Goal: Information Seeking & Learning: Learn about a topic

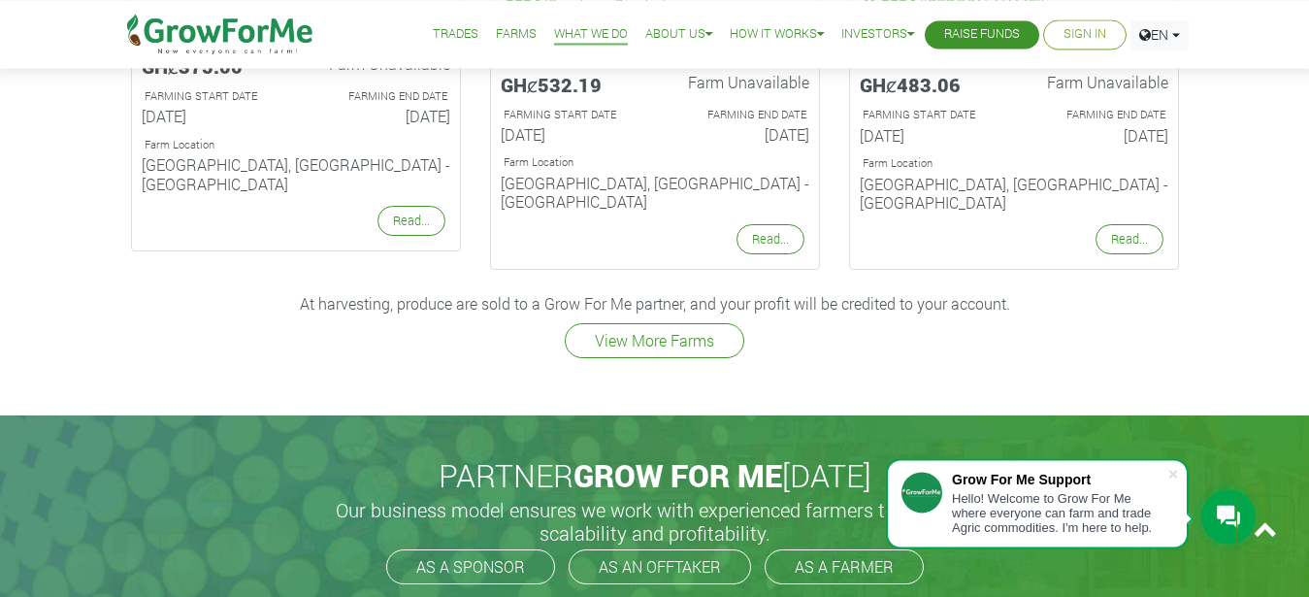
scroll to position [2753, 0]
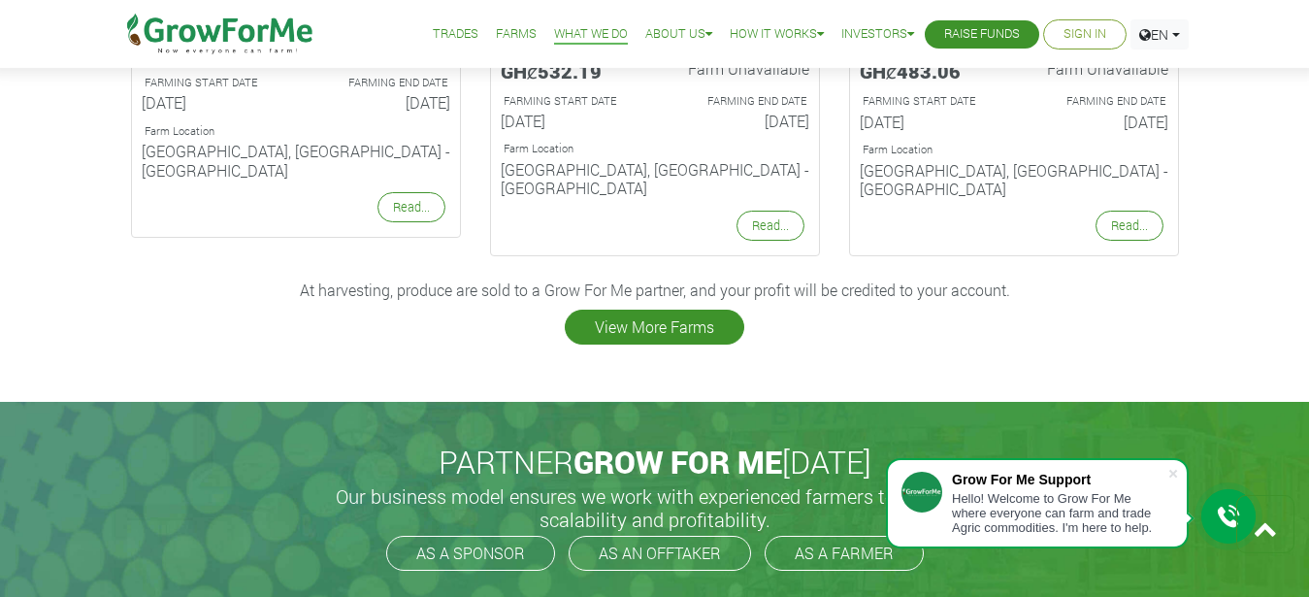
click at [638, 309] on link "View More Farms" at bounding box center [654, 326] width 179 height 35
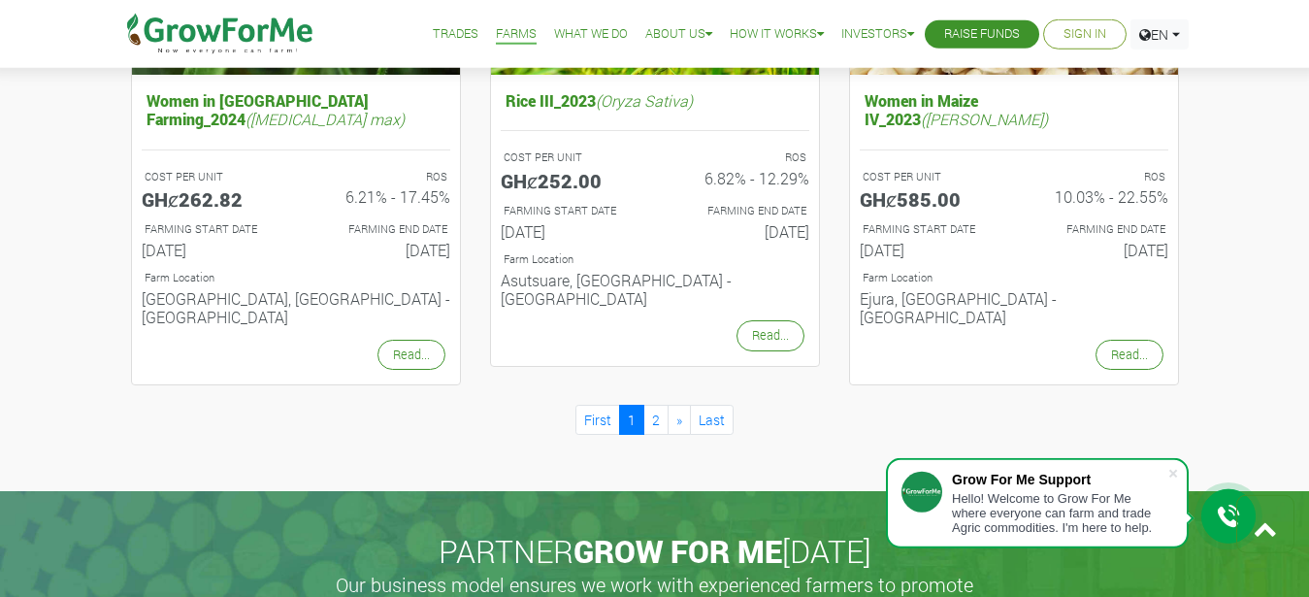
scroll to position [2109, 0]
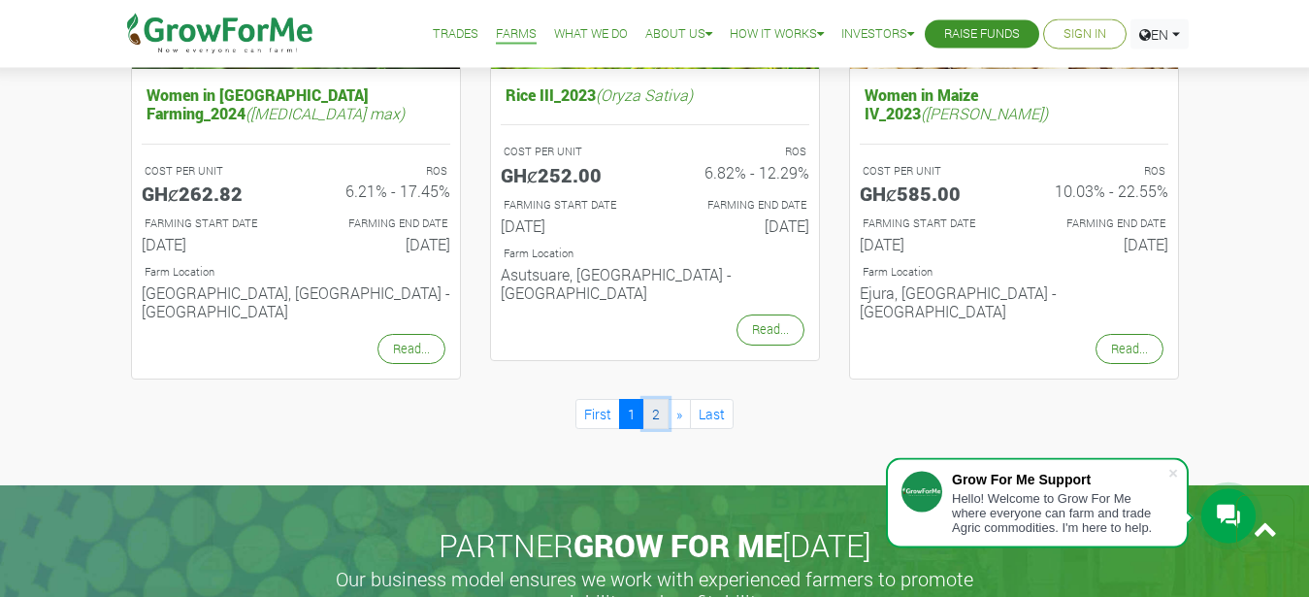
click at [661, 399] on link "2" at bounding box center [655, 414] width 25 height 30
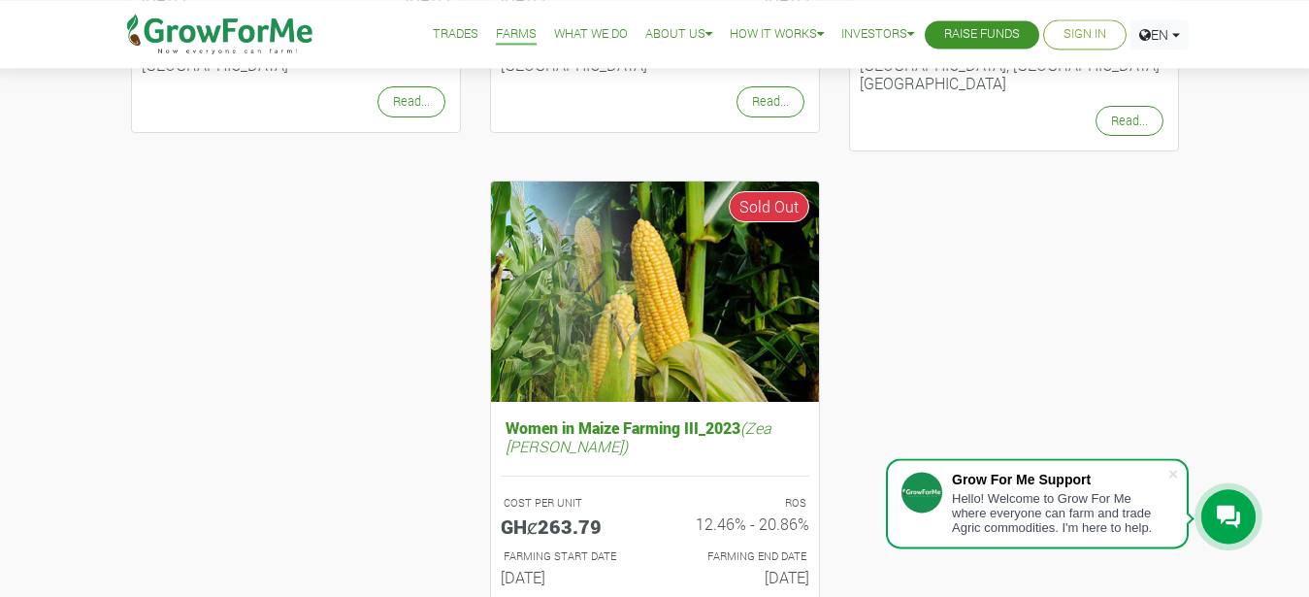
scroll to position [729, 0]
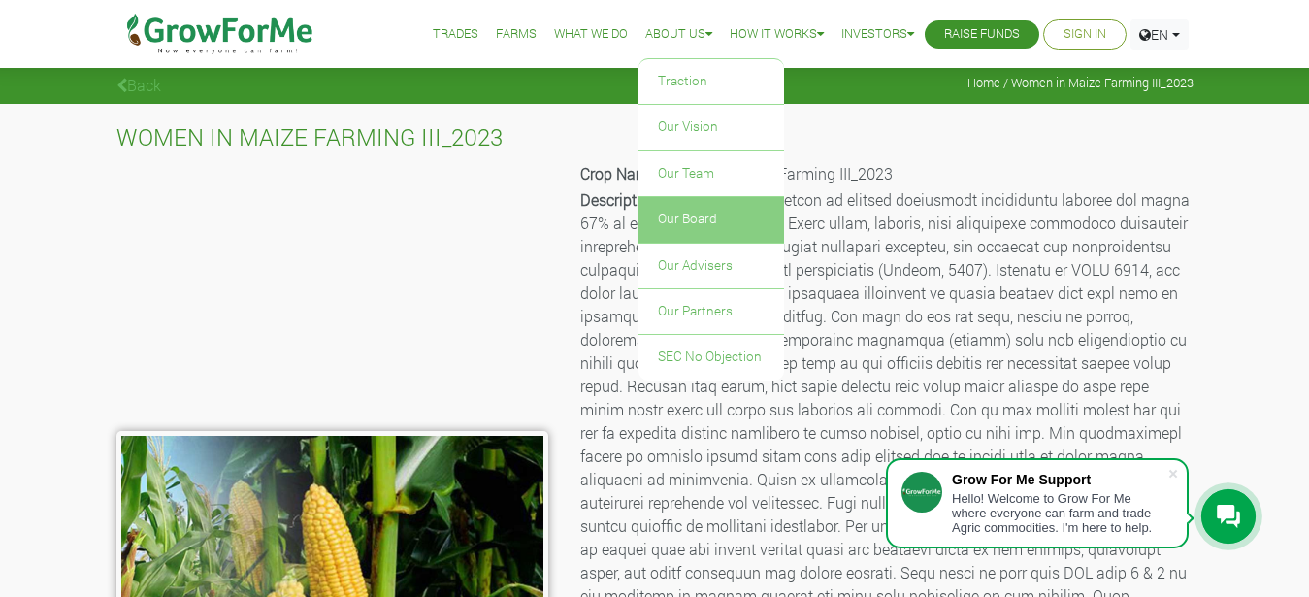
click at [706, 233] on link "Our Board" at bounding box center [710, 219] width 145 height 45
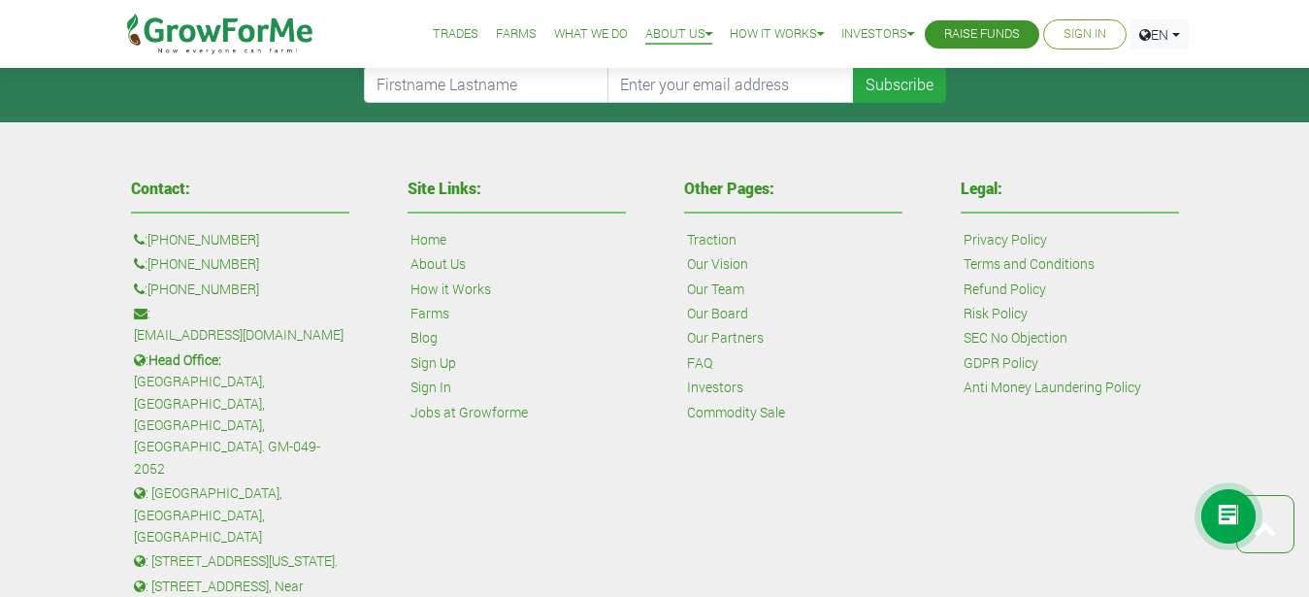
scroll to position [1038, 0]
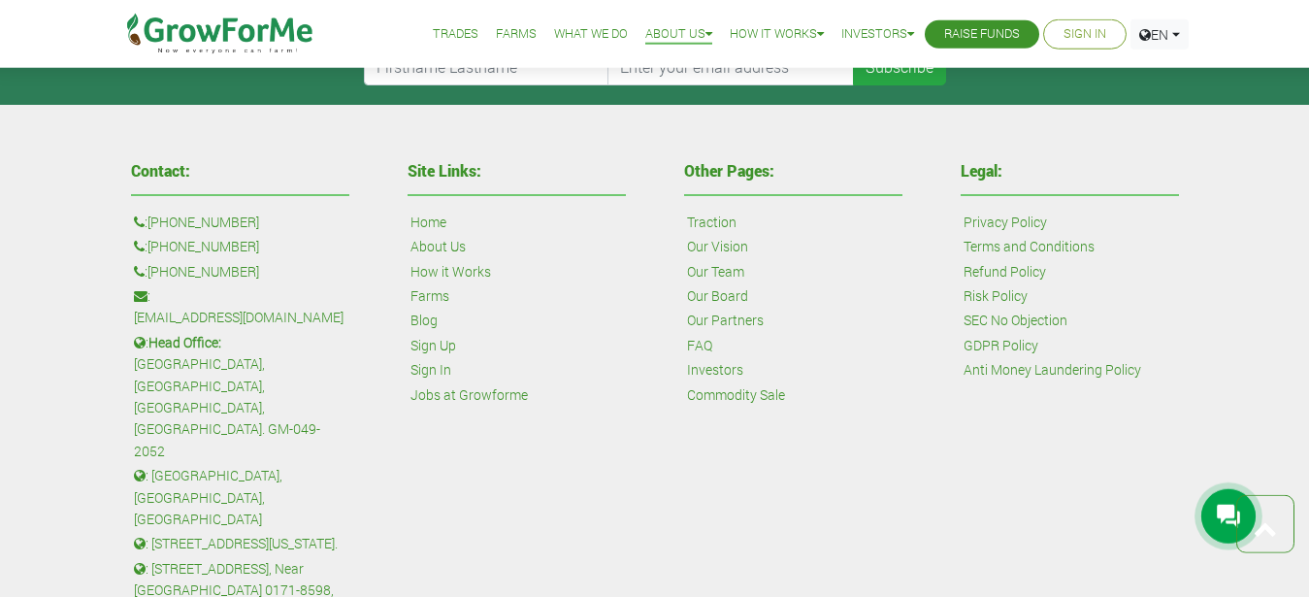
click at [1042, 309] on link "SEC No Objection" at bounding box center [1015, 319] width 104 height 21
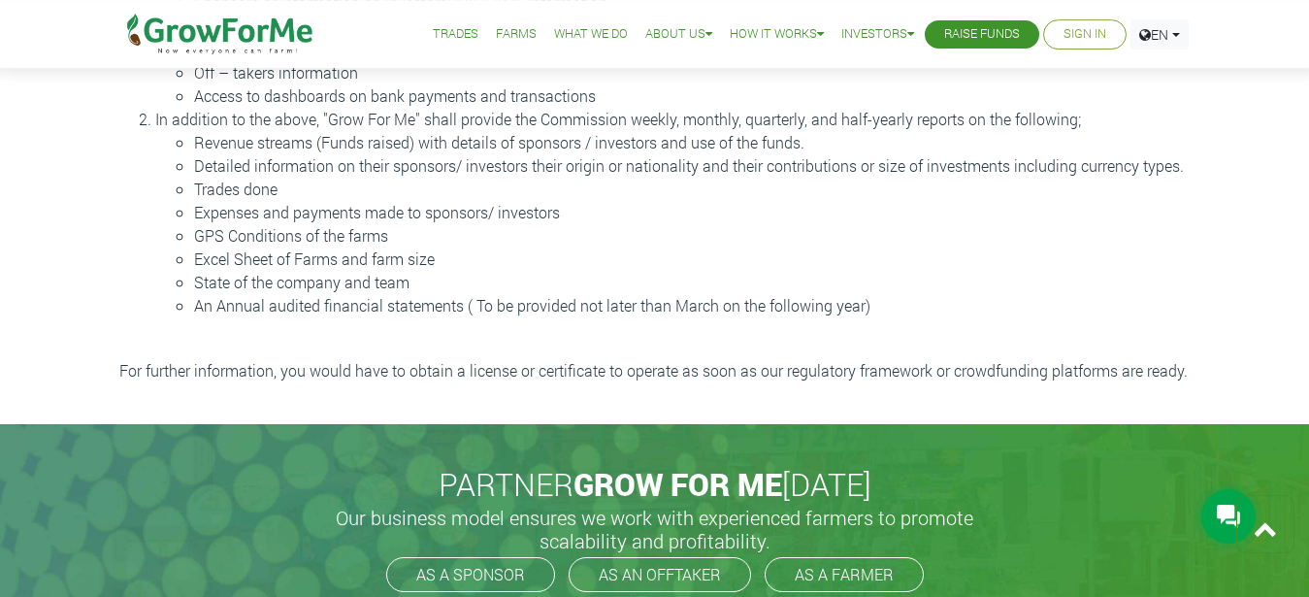
scroll to position [847, 0]
